Goal: Information Seeking & Learning: Learn about a topic

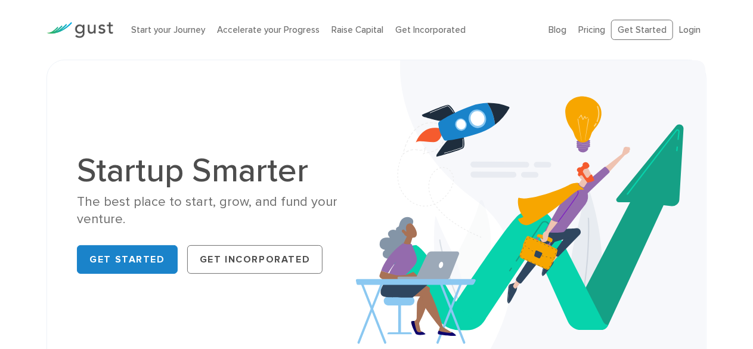
click at [81, 34] on img at bounding box center [79, 30] width 67 height 16
click at [145, 261] on link "Get Started" at bounding box center [127, 259] width 101 height 29
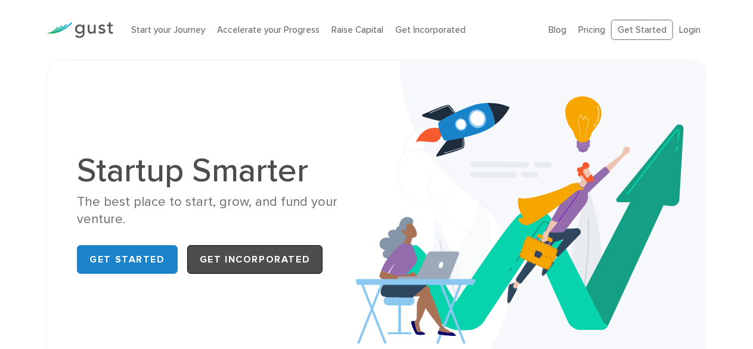
click at [240, 260] on link "Get Incorporated" at bounding box center [255, 259] width 136 height 29
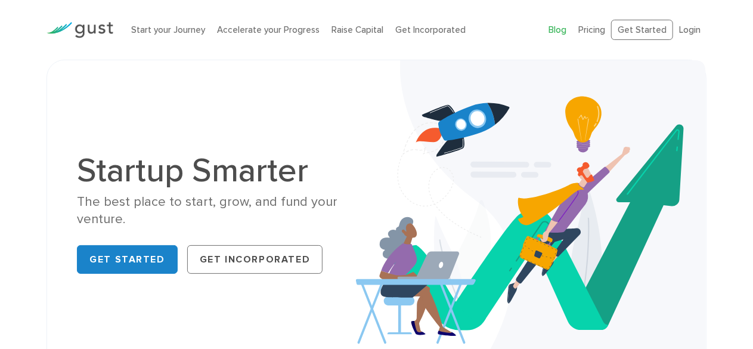
click at [558, 29] on link "Blog" at bounding box center [557, 29] width 18 height 11
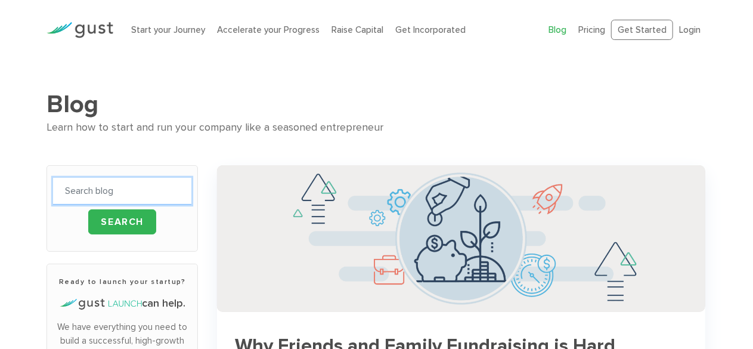
click at [129, 190] on input "text" at bounding box center [122, 191] width 138 height 27
type input "business investor in USA"
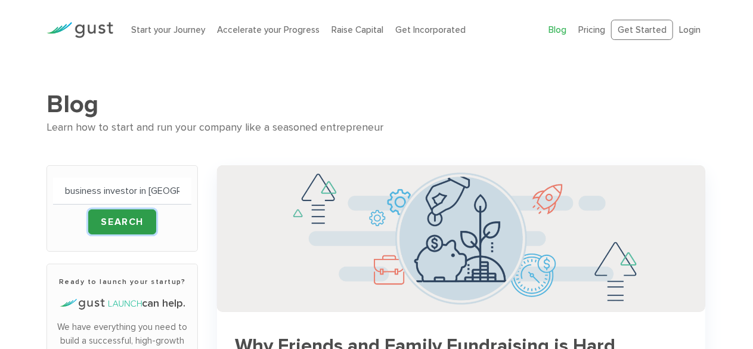
click at [124, 223] on input "Search" at bounding box center [122, 221] width 68 height 25
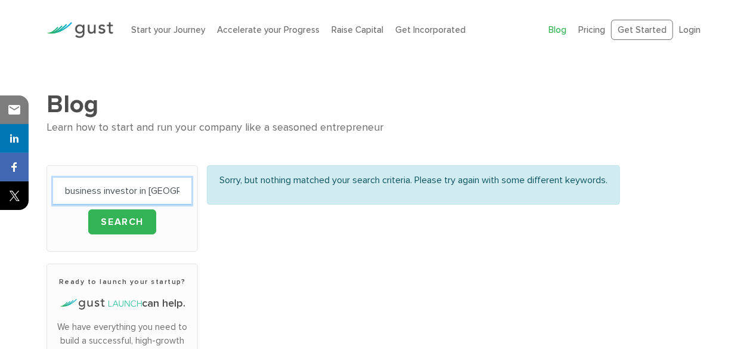
click at [169, 187] on input "business investor in [GEOGRAPHIC_DATA]" at bounding box center [122, 191] width 138 height 27
type input "b"
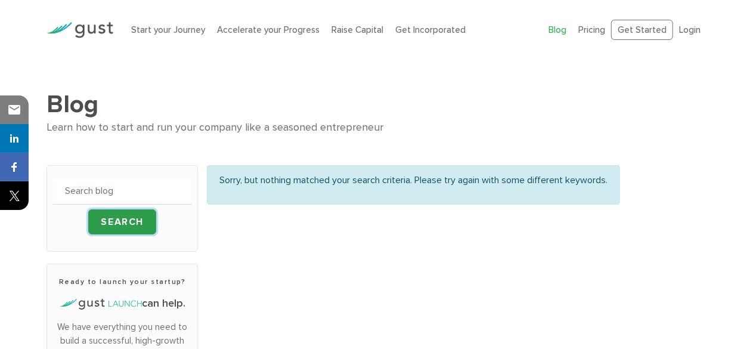
click at [116, 219] on input "Search" at bounding box center [122, 221] width 68 height 25
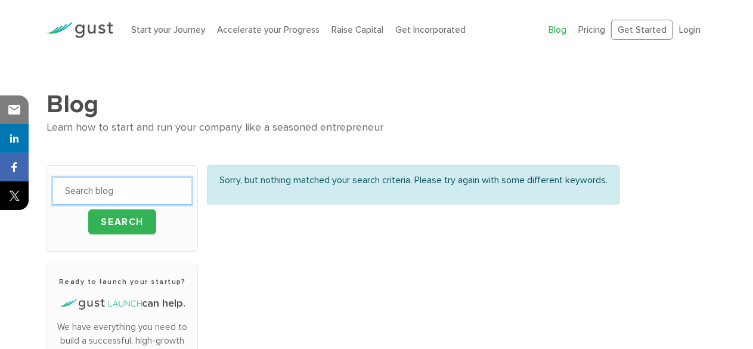
click at [118, 191] on input "text" at bounding box center [122, 191] width 138 height 27
click at [690, 33] on link "Login" at bounding box center [689, 29] width 21 height 11
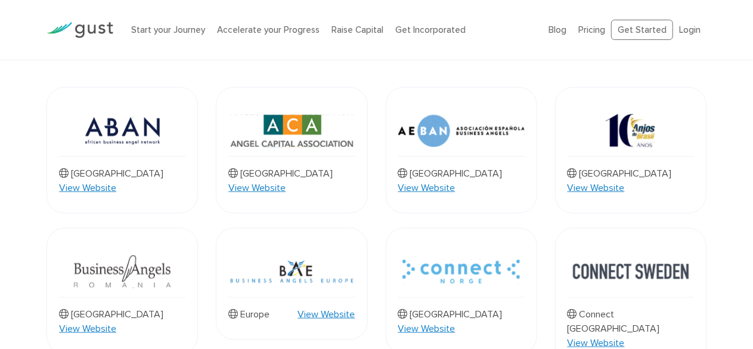
scroll to position [434, 0]
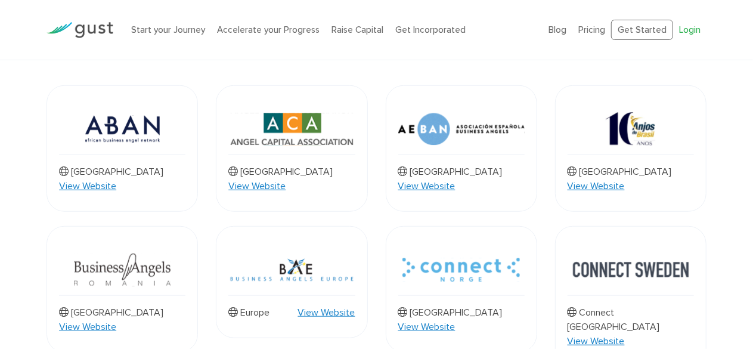
click at [699, 28] on link "Login" at bounding box center [689, 29] width 21 height 11
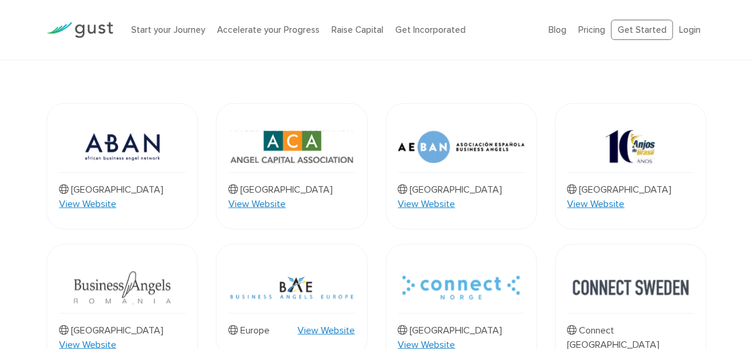
scroll to position [395, 0]
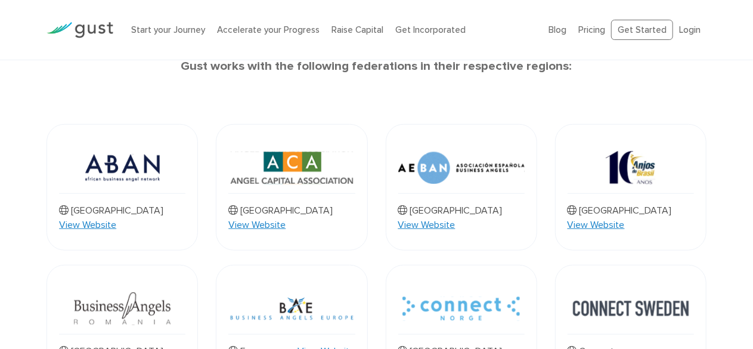
click at [286, 218] on link "View Website" at bounding box center [256, 225] width 57 height 14
click at [116, 218] on link "View Website" at bounding box center [87, 225] width 57 height 14
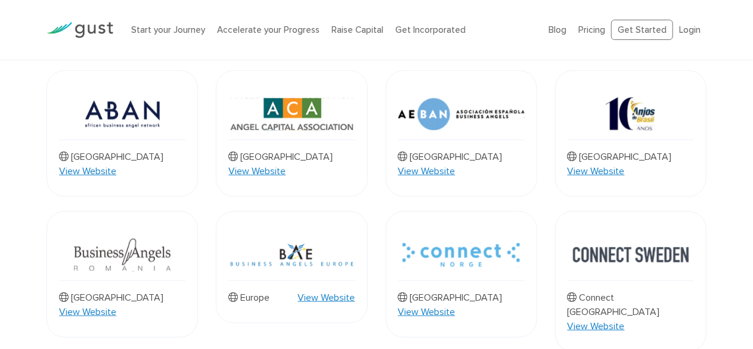
scroll to position [458, 0]
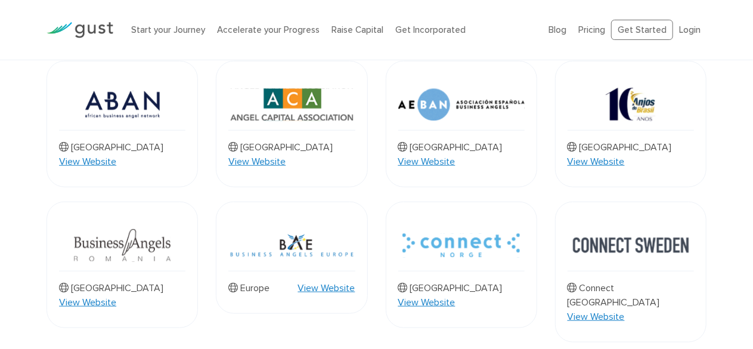
click at [455, 154] on link "View Website" at bounding box center [426, 161] width 57 height 14
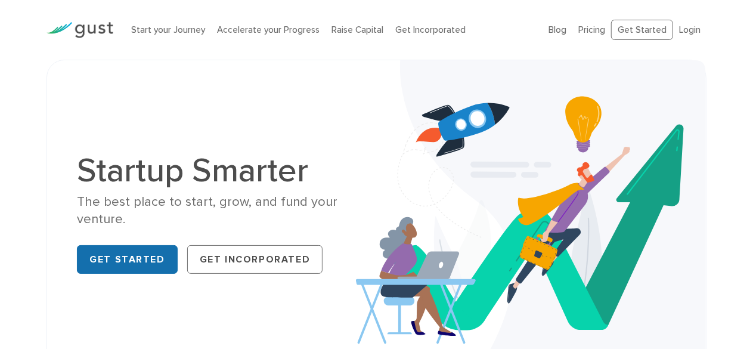
click at [111, 264] on link "Get Started" at bounding box center [127, 259] width 101 height 29
